Goal: Task Accomplishment & Management: Manage account settings

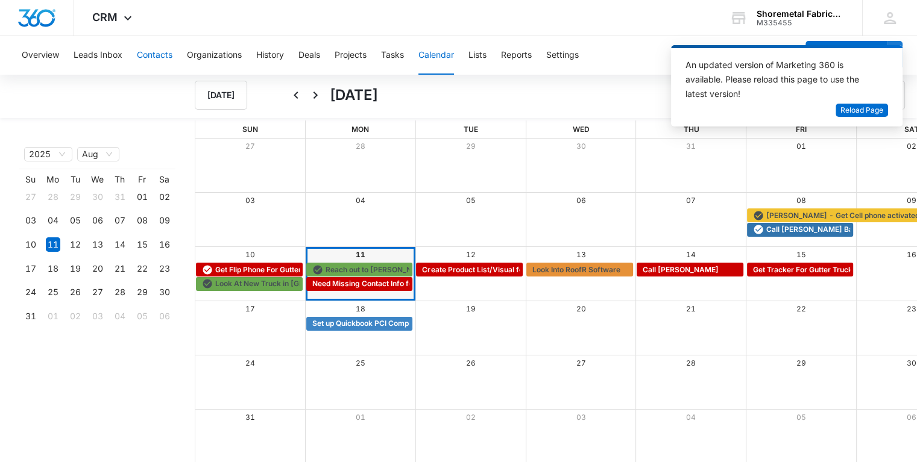
click at [159, 59] on button "Contacts" at bounding box center [155, 55] width 36 height 39
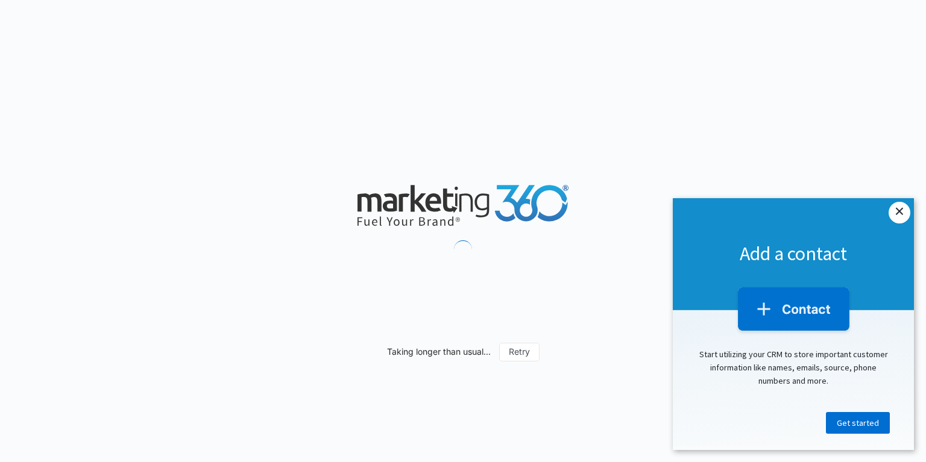
click at [897, 209] on link "×" at bounding box center [899, 213] width 22 height 22
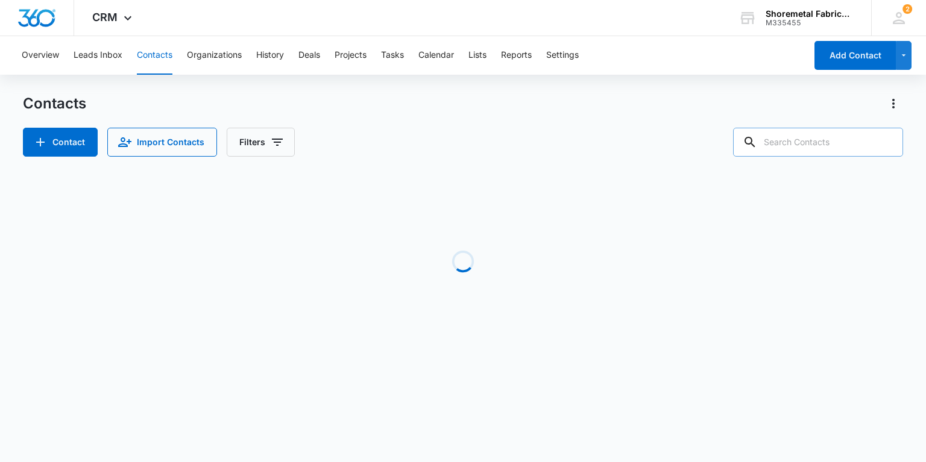
click at [814, 139] on input "text" at bounding box center [818, 142] width 170 height 29
type input "Maria White"
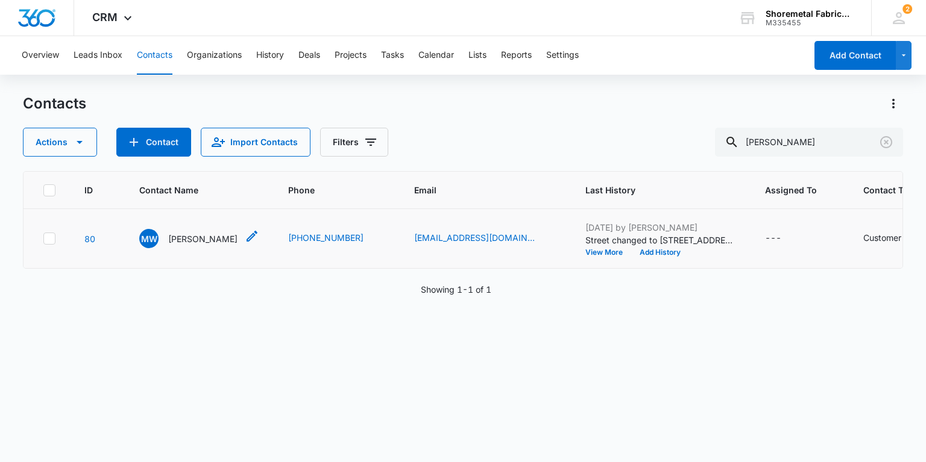
click at [198, 245] on p "Maria White" at bounding box center [202, 239] width 69 height 13
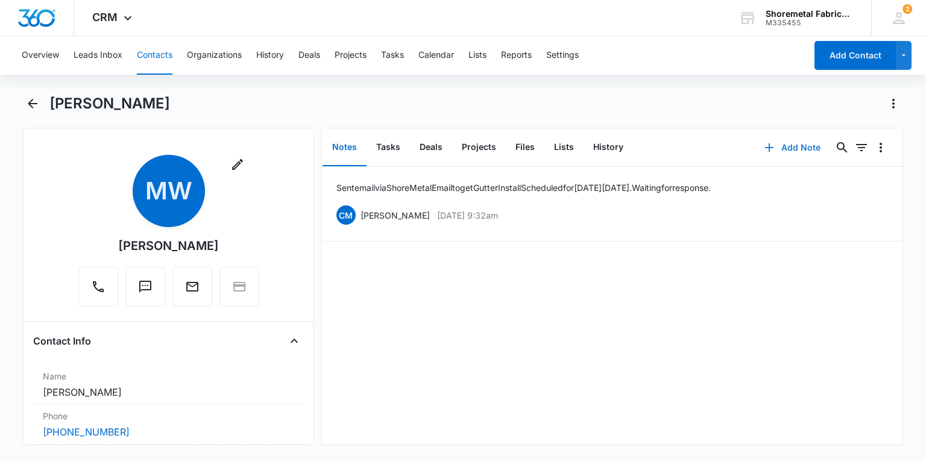
click at [791, 148] on button "Add Note" at bounding box center [792, 147] width 80 height 29
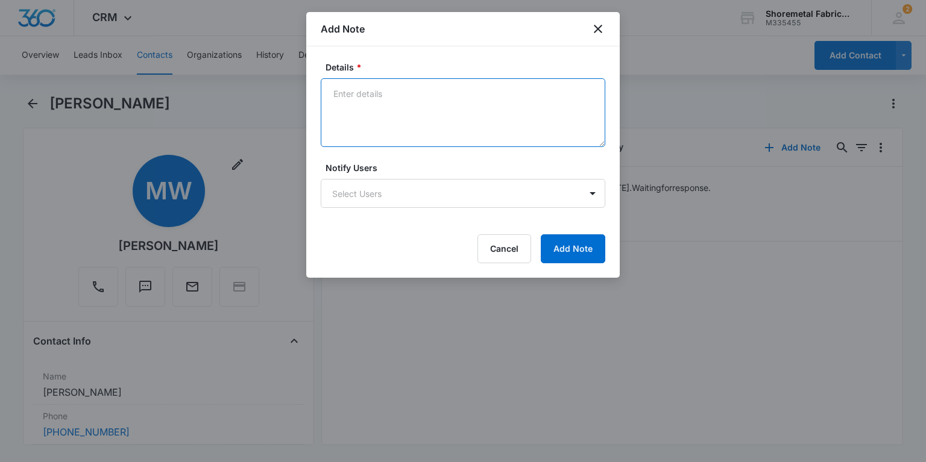
click at [458, 123] on textarea "Details *" at bounding box center [463, 112] width 284 height 69
type textarea "Tried to call to confirm install for tomorrow 08/12/2025. Unable to leave VM - …"
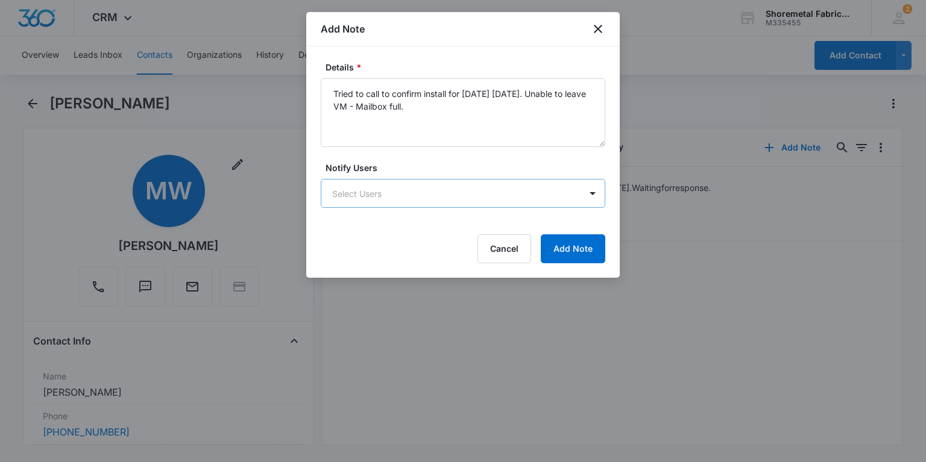
click at [404, 195] on body "CRM Apps Reputation Websites Forms CRM Email Social Content Ads Intelligence Fi…" at bounding box center [463, 231] width 926 height 462
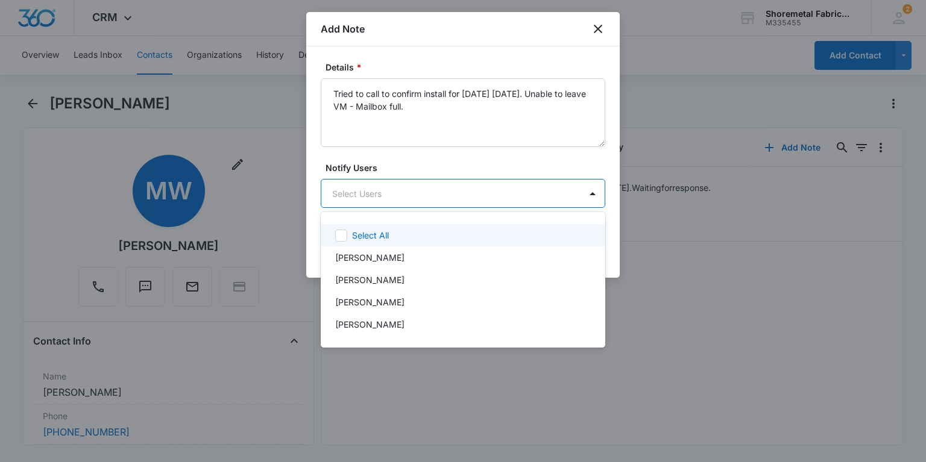
click at [403, 196] on div at bounding box center [463, 231] width 926 height 462
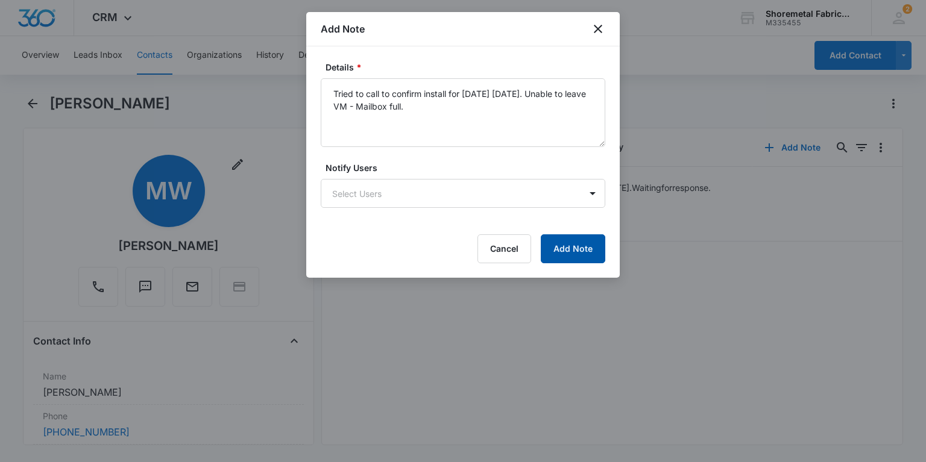
click at [561, 247] on button "Add Note" at bounding box center [573, 248] width 64 height 29
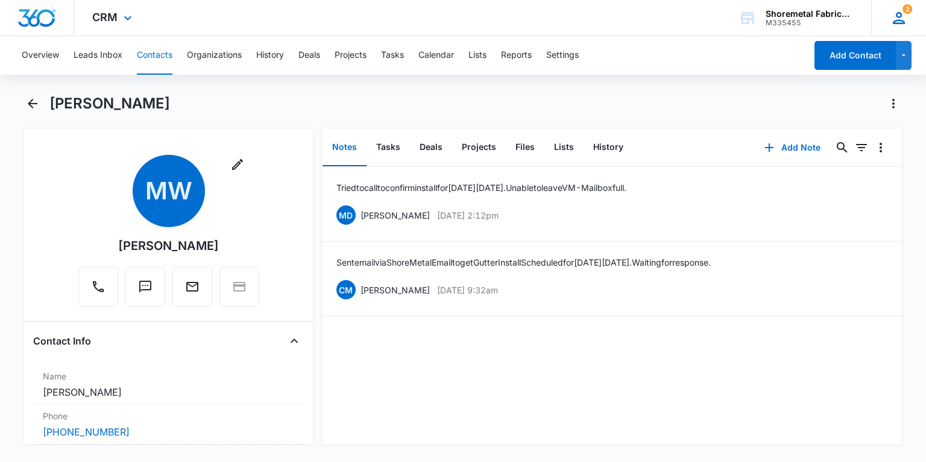
click at [910, 13] on span "2" at bounding box center [907, 9] width 10 height 10
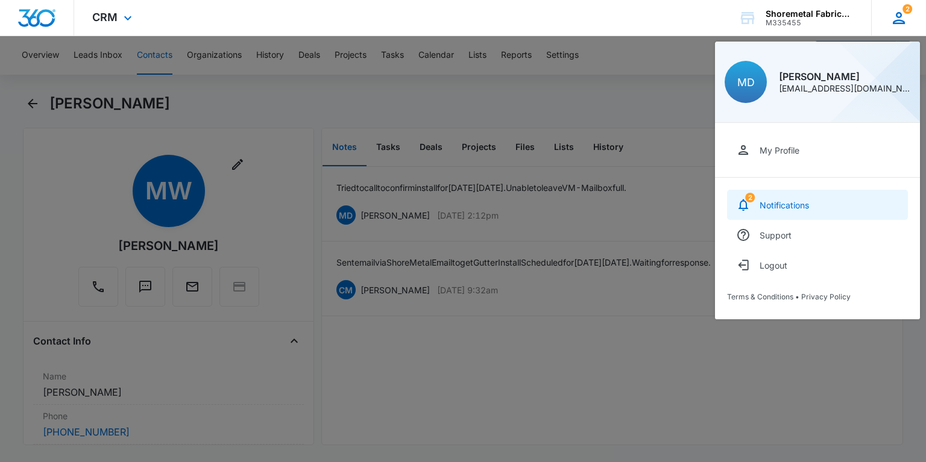
click at [799, 205] on div "Notifications" at bounding box center [783, 205] width 49 height 10
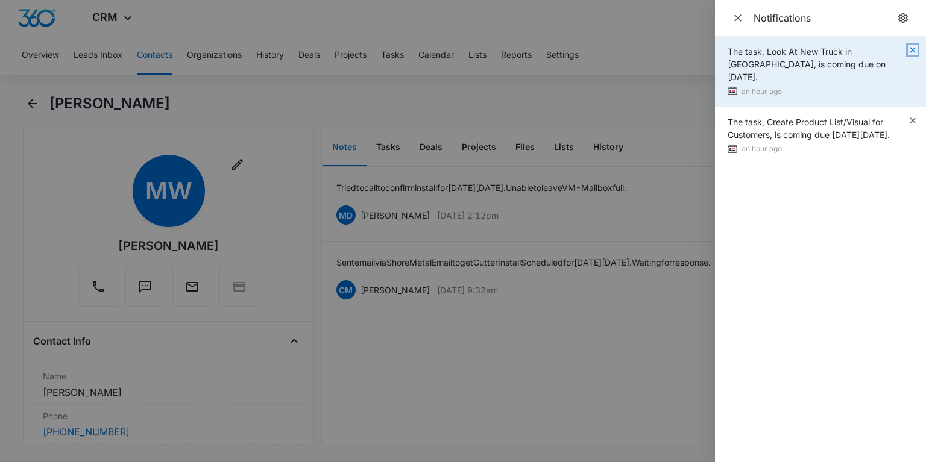
click at [913, 49] on icon "button" at bounding box center [913, 50] width 10 height 10
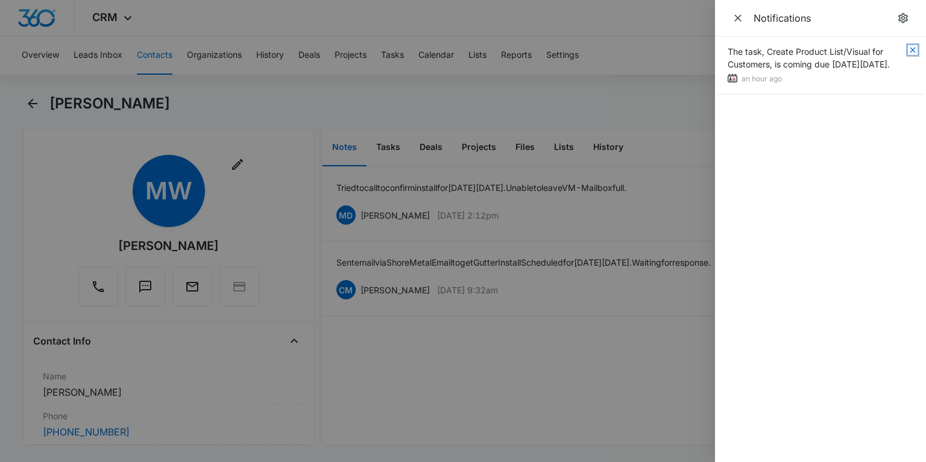
click at [913, 49] on icon "button" at bounding box center [913, 50] width 10 height 10
click at [281, 93] on div at bounding box center [463, 231] width 926 height 462
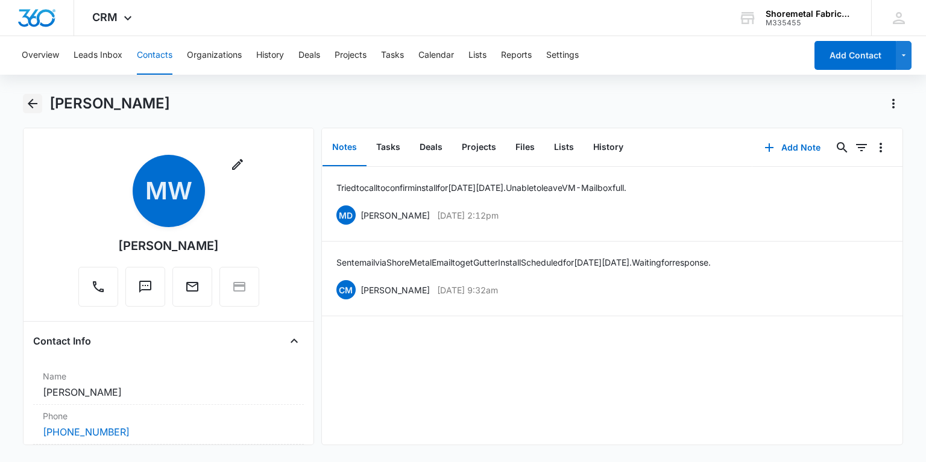
click at [34, 108] on icon "Back" at bounding box center [32, 103] width 14 height 14
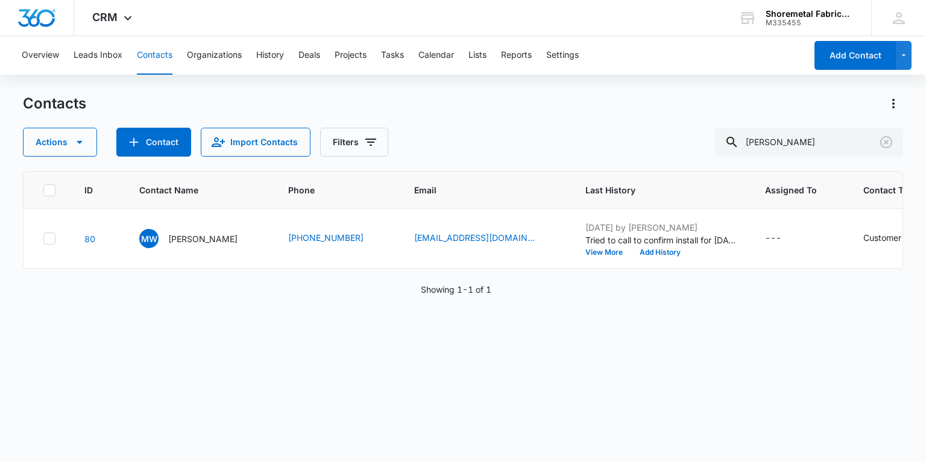
click at [803, 120] on div "Contacts Actions Contact Import Contacts Filters Maria White" at bounding box center [462, 125] width 879 height 63
click at [808, 139] on input "Maria White" at bounding box center [809, 142] width 188 height 29
click at [879, 137] on icon "Clear" at bounding box center [886, 142] width 14 height 14
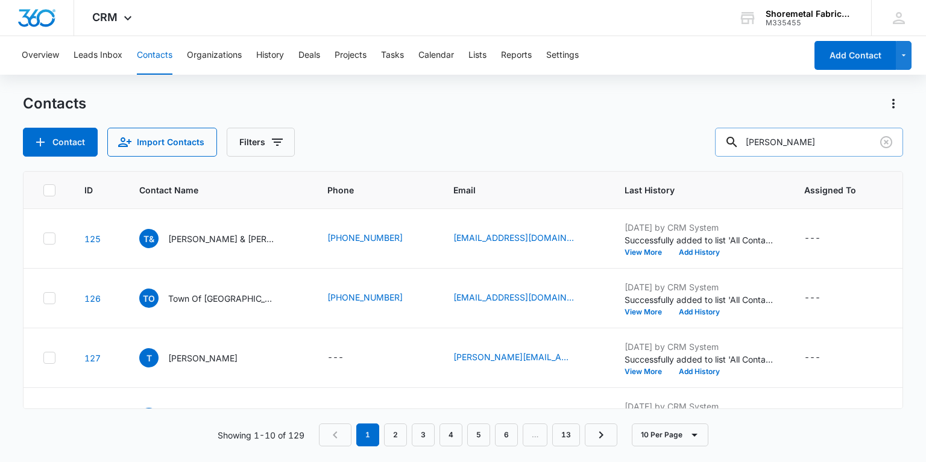
type input "Maria"
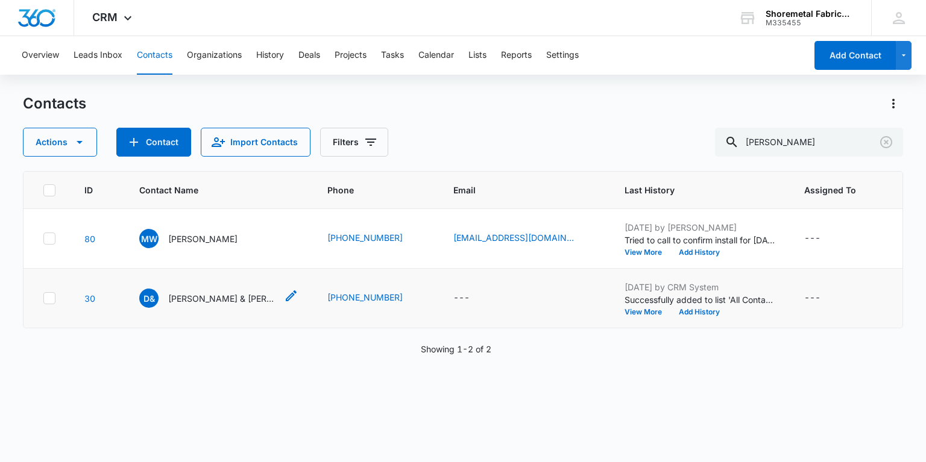
click at [218, 305] on p "Dan & Maria Draves" at bounding box center [222, 298] width 108 height 13
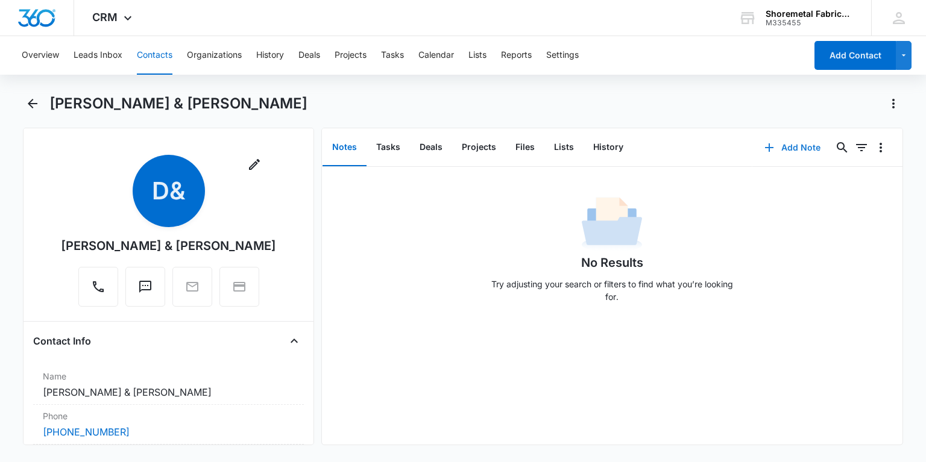
click at [784, 142] on button "Add Note" at bounding box center [792, 147] width 80 height 29
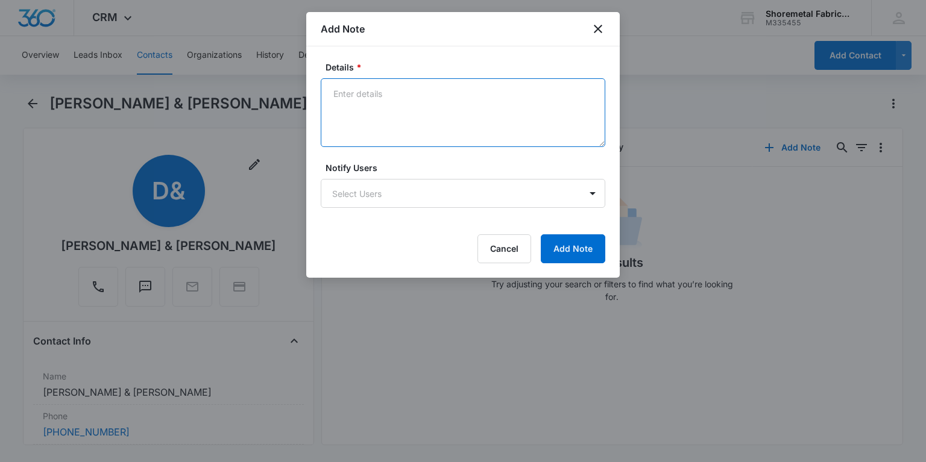
click at [478, 113] on textarea "Details *" at bounding box center [463, 112] width 284 height 69
drag, startPoint x: 533, startPoint y: 87, endPoint x: 325, endPoint y: 105, distance: 208.1
click at [325, 105] on textarea "Created Estimate via Quickbooks. Pending approval" at bounding box center [463, 112] width 284 height 69
type textarea "Created Estimate via Quickbooks. Pending approval"
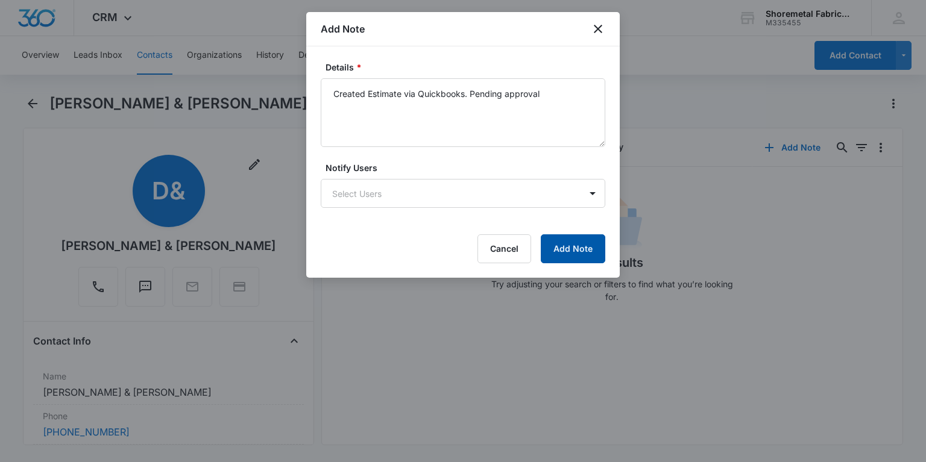
click at [583, 248] on button "Add Note" at bounding box center [573, 248] width 64 height 29
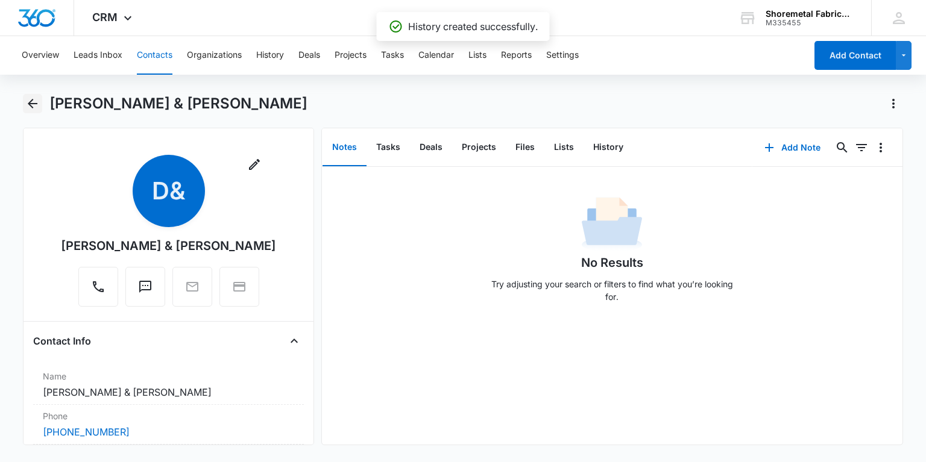
click at [27, 104] on icon "Back" at bounding box center [32, 103] width 14 height 14
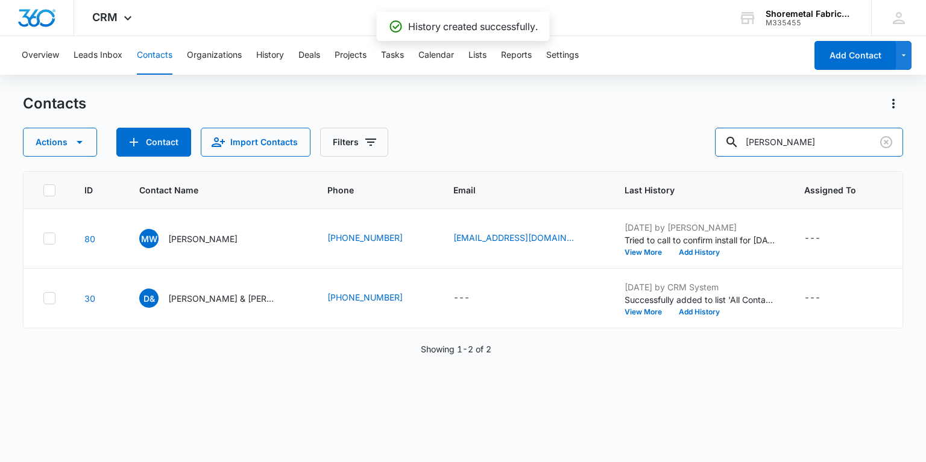
drag, startPoint x: 825, startPoint y: 148, endPoint x: 682, endPoint y: 142, distance: 142.4
click at [682, 142] on div "Actions Contact Import Contacts Filters Maria" at bounding box center [462, 142] width 879 height 29
type input "Diamond"
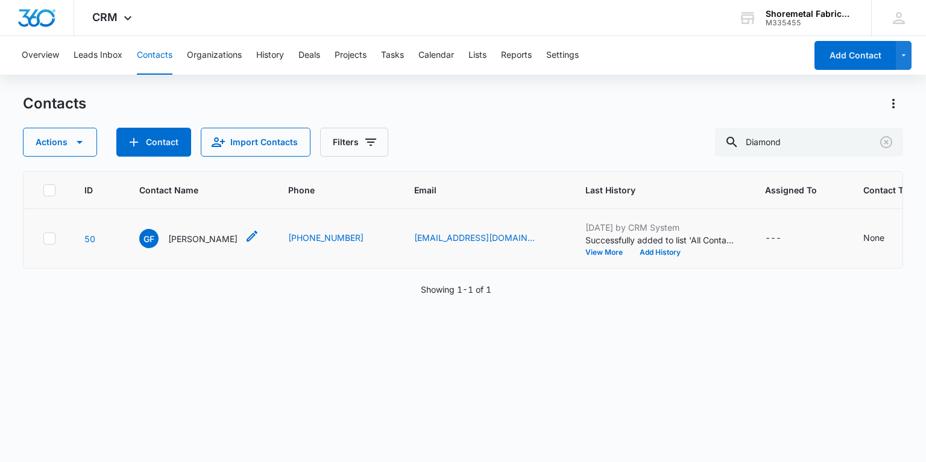
click at [203, 238] on p "Gary Fowler" at bounding box center [202, 239] width 69 height 13
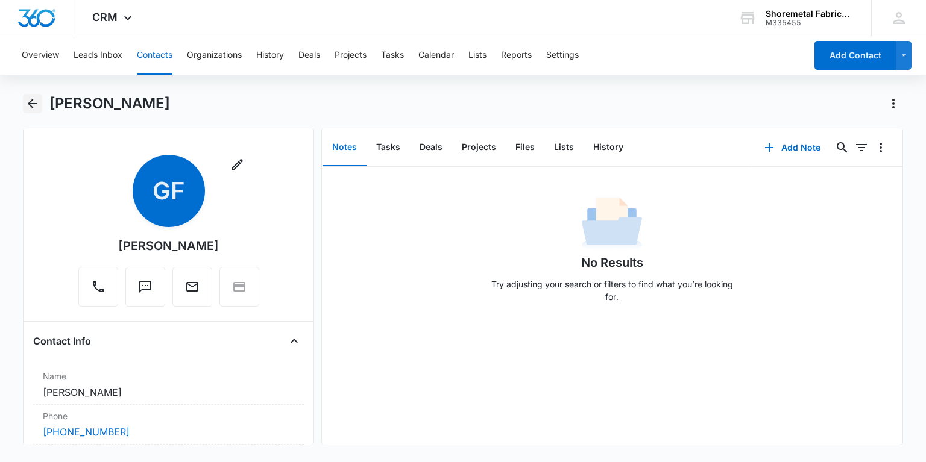
click at [39, 100] on icon "Back" at bounding box center [32, 103] width 14 height 14
